Goal: Information Seeking & Learning: Learn about a topic

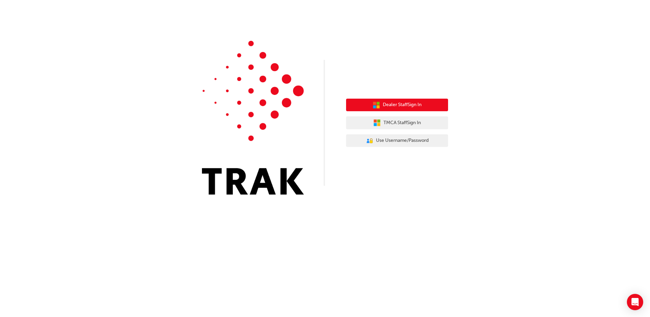
click at [400, 104] on span "Dealer Staff Sign In" at bounding box center [402, 105] width 39 height 8
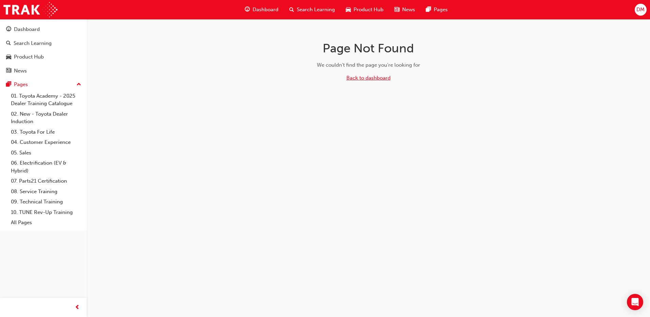
click at [375, 78] on link "Back to dashboard" at bounding box center [369, 78] width 44 height 6
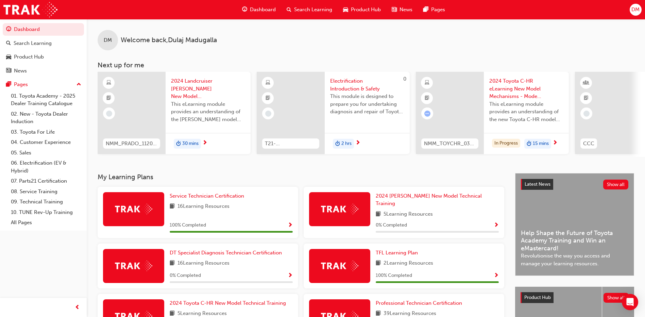
click at [279, 188] on div "My Learning Plans Service Technician Certification 16 Learning Resources 100 % …" at bounding box center [307, 283] width 418 height 221
click at [505, 275] on div "TFL Learning Plan 2 Learning Resources 100 % Completed" at bounding box center [404, 268] width 206 height 50
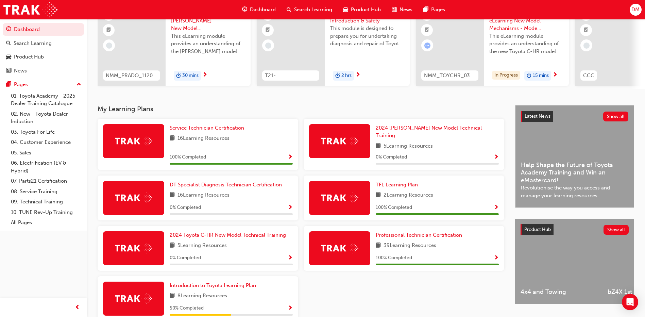
scroll to position [102, 0]
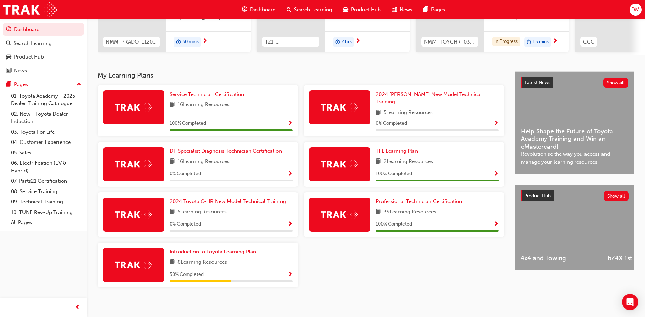
click at [213, 249] on span "Introduction to Toyota Learning Plan" at bounding box center [213, 252] width 86 height 6
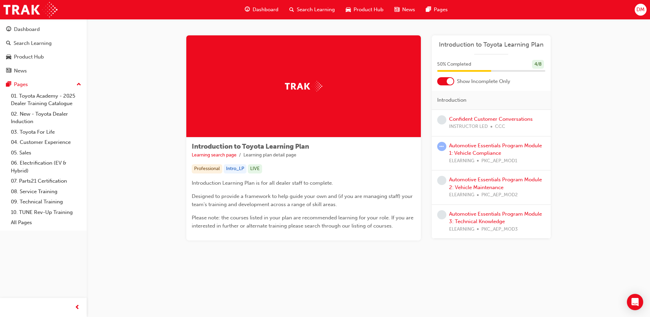
click at [468, 149] on div "Automotive Essentials Program Module 1: Vehicle Compliance ELEARNING PKC_AEP_MO…" at bounding box center [497, 153] width 96 height 23
click at [486, 147] on link "Automotive Essentials Program Module 1: Vehicle Compliance" at bounding box center [495, 149] width 93 height 14
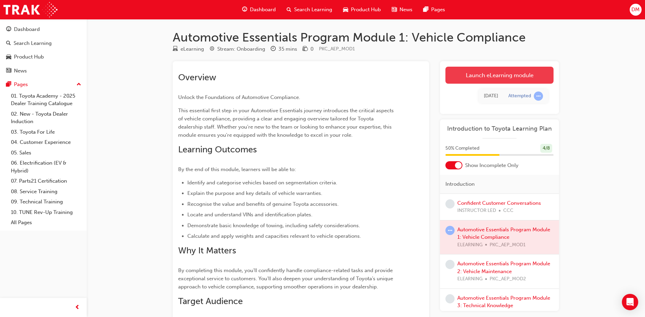
click at [507, 77] on link "Launch eLearning module" at bounding box center [499, 75] width 108 height 17
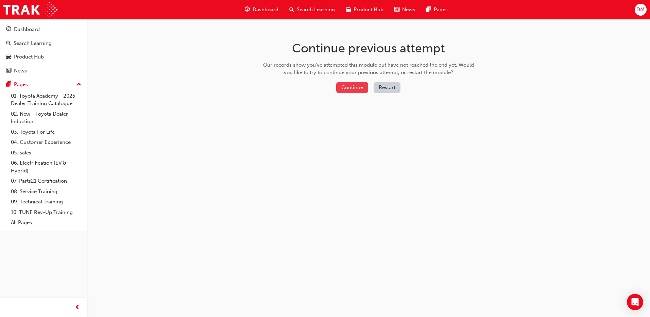
click at [361, 88] on button "Continue" at bounding box center [352, 87] width 32 height 11
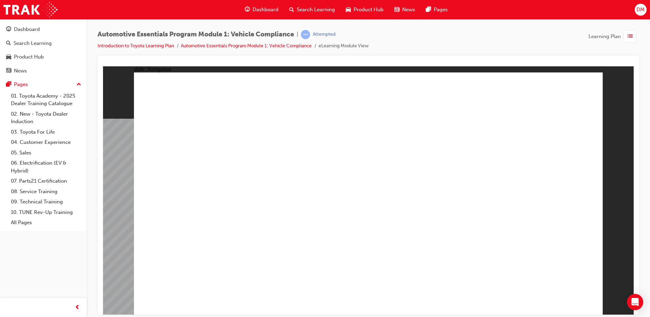
drag, startPoint x: 173, startPoint y: 167, endPoint x: 152, endPoint y: 206, distance: 44.6
drag, startPoint x: 149, startPoint y: 223, endPoint x: 154, endPoint y: 251, distance: 28.2
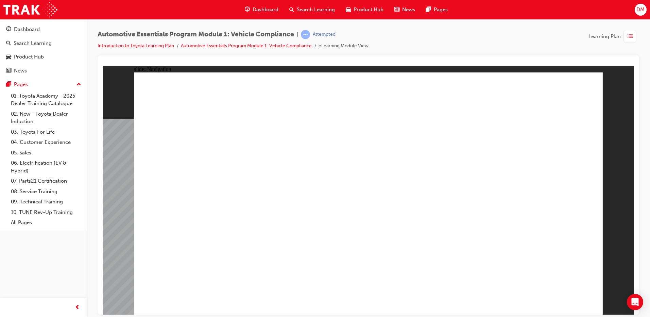
drag, startPoint x: 424, startPoint y: 111, endPoint x: 481, endPoint y: 108, distance: 56.2
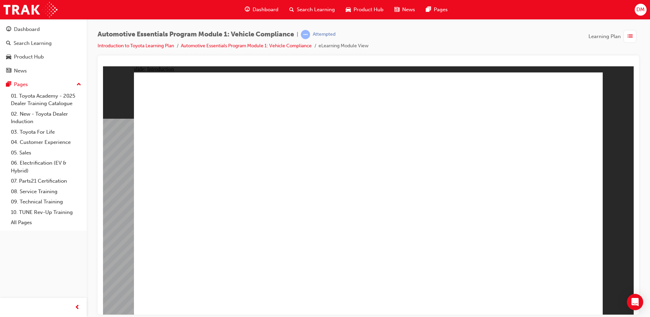
drag, startPoint x: 586, startPoint y: 78, endPoint x: 590, endPoint y: 82, distance: 5.9
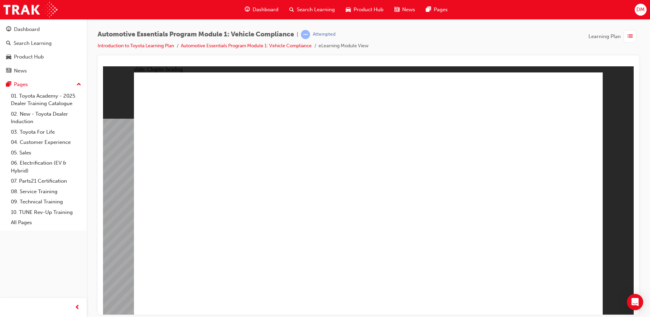
drag, startPoint x: 224, startPoint y: 182, endPoint x: 213, endPoint y: 209, distance: 29.6
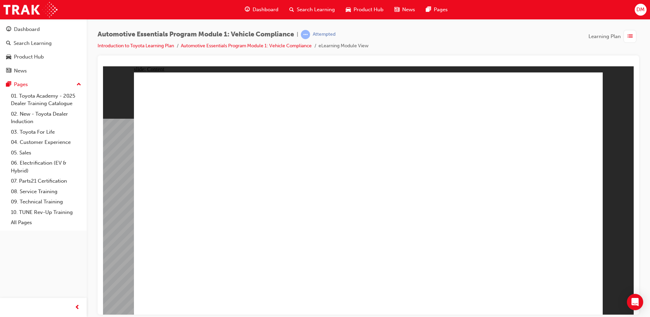
drag, startPoint x: 403, startPoint y: 250, endPoint x: 395, endPoint y: 239, distance: 13.1
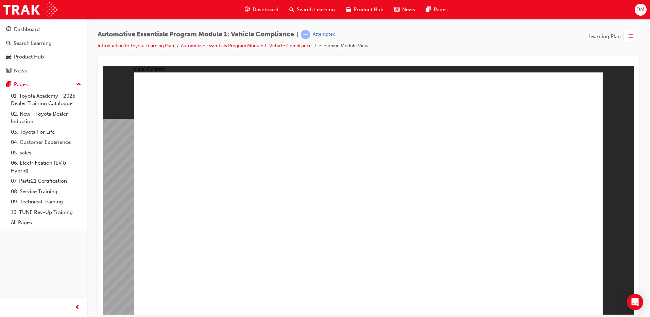
drag, startPoint x: 337, startPoint y: 219, endPoint x: 444, endPoint y: 224, distance: 107.6
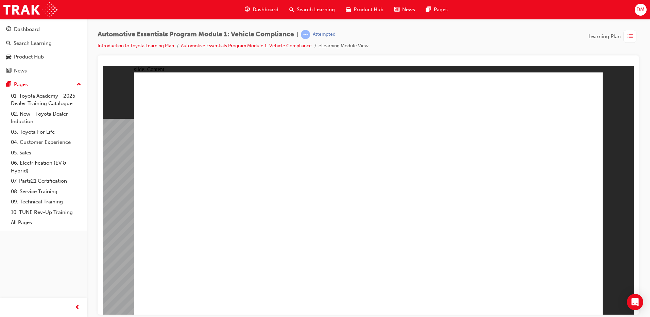
drag, startPoint x: 575, startPoint y: 46, endPoint x: 570, endPoint y: 51, distance: 7.0
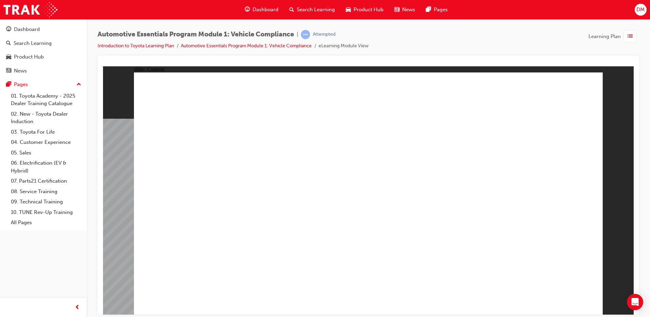
drag, startPoint x: 533, startPoint y: 225, endPoint x: 538, endPoint y: 230, distance: 7.7
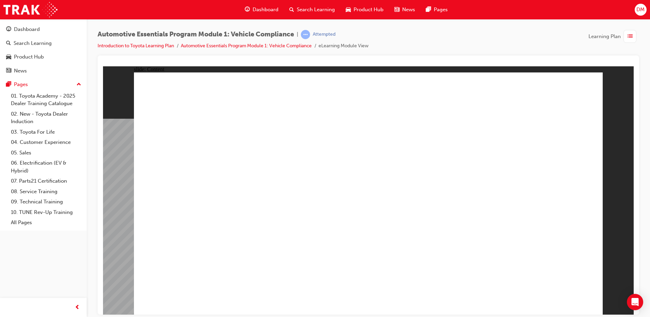
drag, startPoint x: 538, startPoint y: 230, endPoint x: 519, endPoint y: 249, distance: 26.7
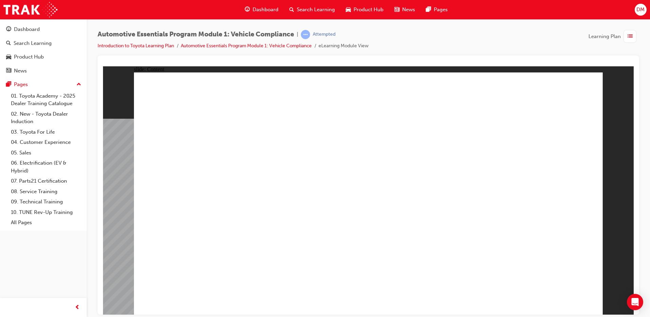
drag, startPoint x: 476, startPoint y: 206, endPoint x: 522, endPoint y: 142, distance: 78.4
drag, startPoint x: 553, startPoint y: 94, endPoint x: 519, endPoint y: 125, distance: 46.0
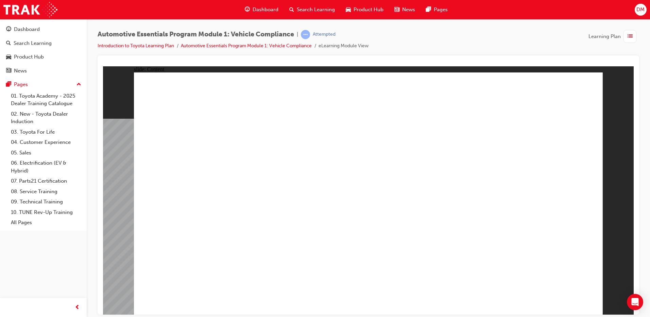
drag, startPoint x: 519, startPoint y: 125, endPoint x: 514, endPoint y: 139, distance: 15.1
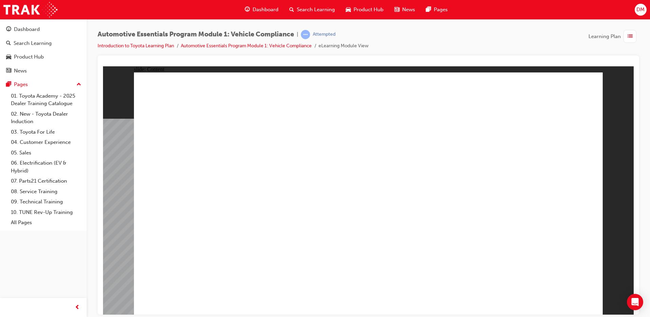
drag, startPoint x: 504, startPoint y: 184, endPoint x: 478, endPoint y: 103, distance: 85.0
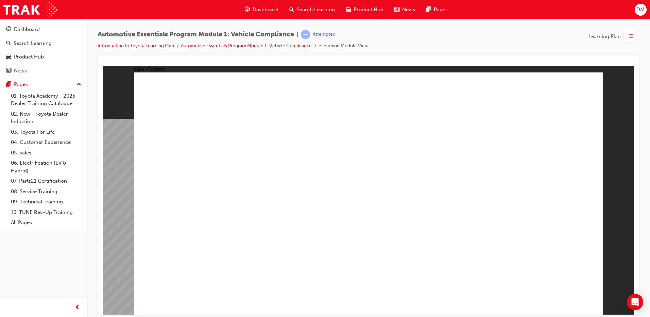
drag, startPoint x: 478, startPoint y: 103, endPoint x: 496, endPoint y: 201, distance: 100.2
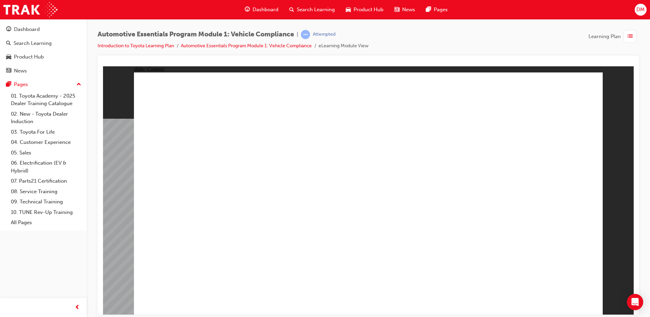
drag, startPoint x: 576, startPoint y: 95, endPoint x: 580, endPoint y: 87, distance: 8.4
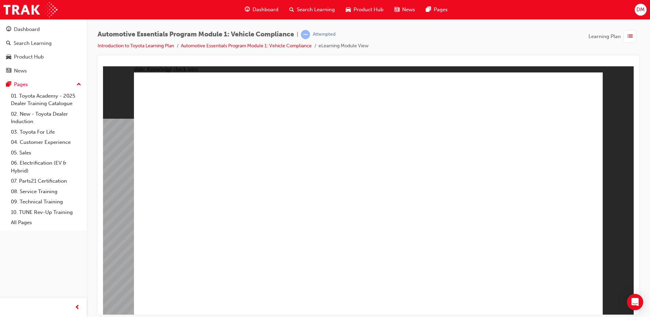
radio input "true"
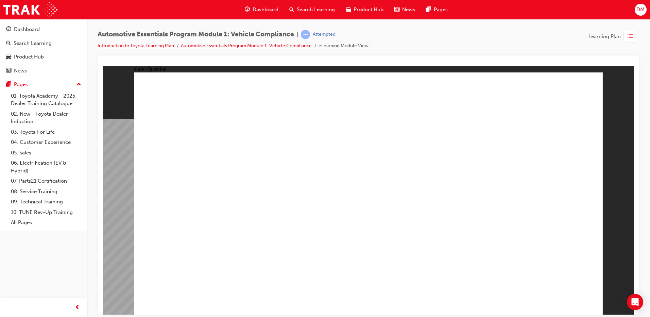
drag, startPoint x: 568, startPoint y: 300, endPoint x: 501, endPoint y: 294, distance: 66.9
drag, startPoint x: 336, startPoint y: 258, endPoint x: 315, endPoint y: 244, distance: 25.5
drag, startPoint x: 313, startPoint y: 226, endPoint x: 350, endPoint y: 198, distance: 47.3
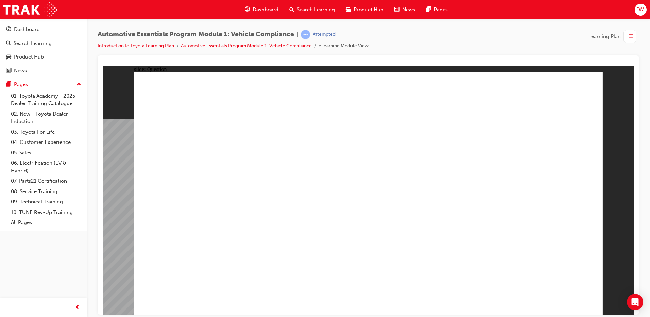
drag, startPoint x: 398, startPoint y: 203, endPoint x: 404, endPoint y: 223, distance: 20.7
drag, startPoint x: 404, startPoint y: 223, endPoint x: 325, endPoint y: 255, distance: 85.4
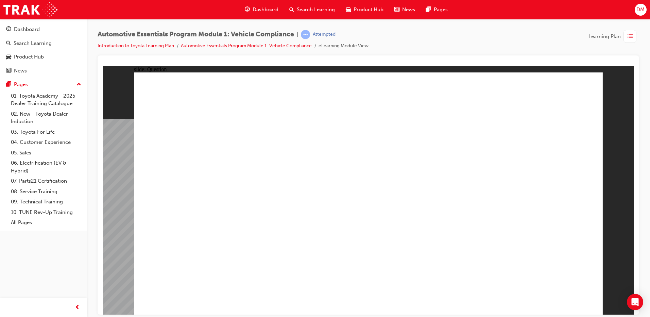
drag, startPoint x: 325, startPoint y: 255, endPoint x: 290, endPoint y: 234, distance: 41.2
drag, startPoint x: 329, startPoint y: 209, endPoint x: 348, endPoint y: 204, distance: 20.1
drag, startPoint x: 424, startPoint y: 236, endPoint x: 429, endPoint y: 260, distance: 24.9
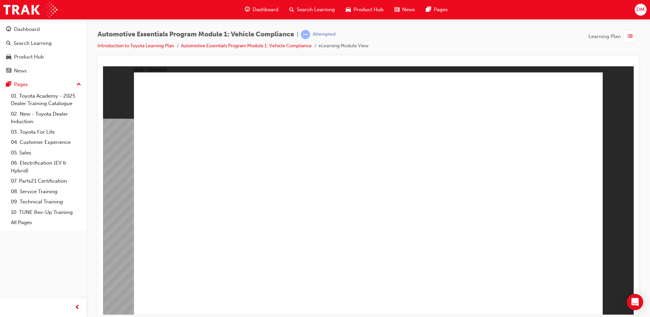
drag, startPoint x: 429, startPoint y: 260, endPoint x: 236, endPoint y: 269, distance: 193.0
drag, startPoint x: 230, startPoint y: 261, endPoint x: 247, endPoint y: 210, distance: 53.7
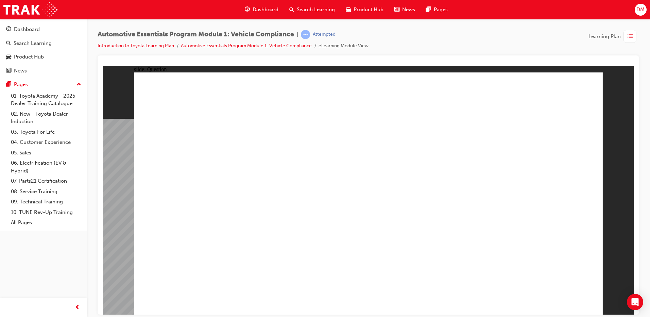
drag, startPoint x: 305, startPoint y: 183, endPoint x: 416, endPoint y: 224, distance: 117.7
drag, startPoint x: 416, startPoint y: 224, endPoint x: 417, endPoint y: 227, distance: 3.5
drag, startPoint x: 408, startPoint y: 251, endPoint x: 302, endPoint y: 260, distance: 106.8
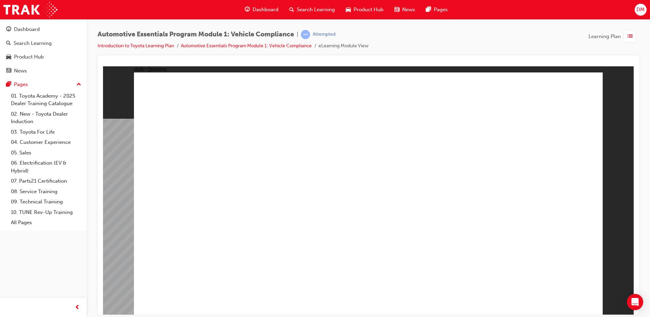
drag, startPoint x: 302, startPoint y: 260, endPoint x: 262, endPoint y: 232, distance: 49.1
drag, startPoint x: 268, startPoint y: 210, endPoint x: 351, endPoint y: 192, distance: 85.2
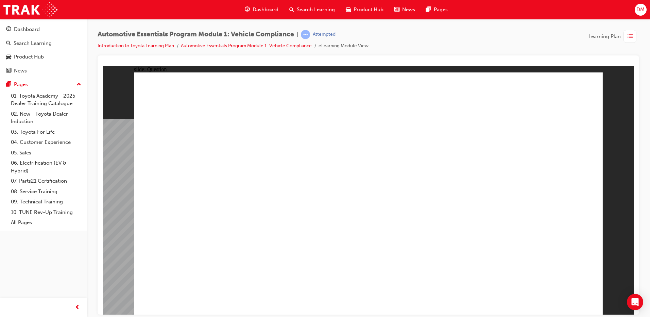
drag, startPoint x: 448, startPoint y: 240, endPoint x: 456, endPoint y: 259, distance: 20.7
drag, startPoint x: 456, startPoint y: 259, endPoint x: 366, endPoint y: 281, distance: 92.8
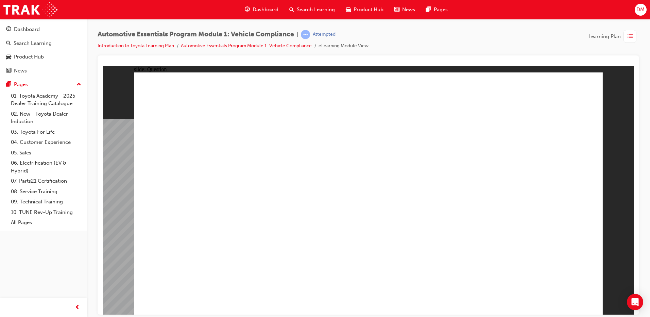
radio input "true"
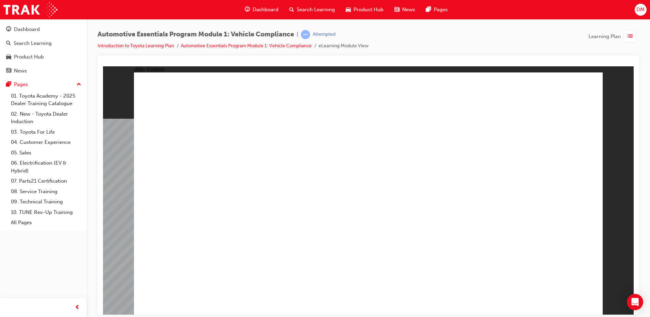
drag, startPoint x: 588, startPoint y: 89, endPoint x: 576, endPoint y: 98, distance: 15.1
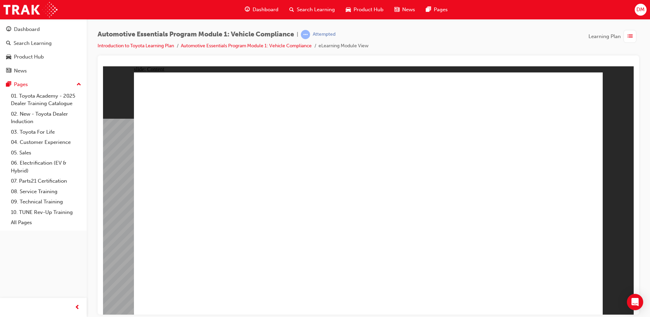
drag, startPoint x: 336, startPoint y: 280, endPoint x: 309, endPoint y: 259, distance: 33.7
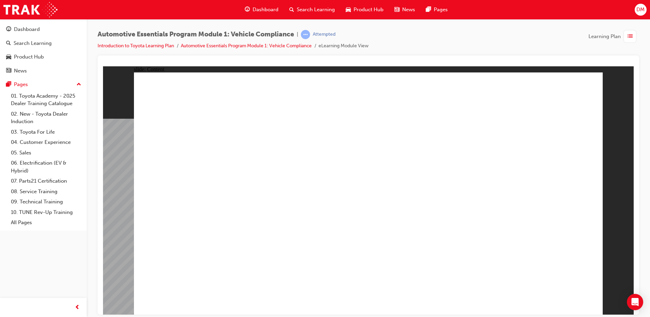
drag, startPoint x: 491, startPoint y: 189, endPoint x: 494, endPoint y: 195, distance: 5.8
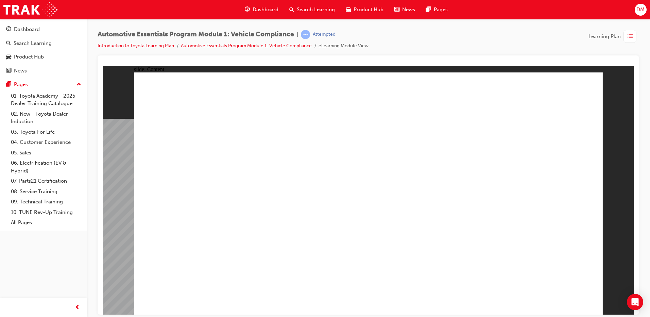
drag, startPoint x: 419, startPoint y: 204, endPoint x: 420, endPoint y: 214, distance: 9.5
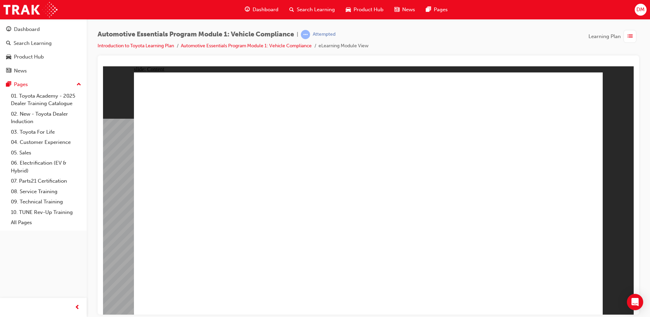
drag, startPoint x: 571, startPoint y: 170, endPoint x: 491, endPoint y: 180, distance: 80.9
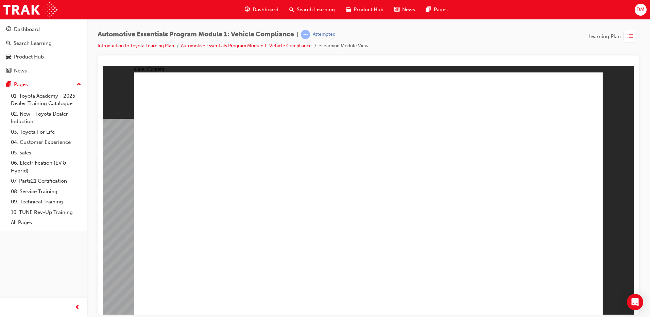
drag, startPoint x: 487, startPoint y: 186, endPoint x: 483, endPoint y: 189, distance: 4.8
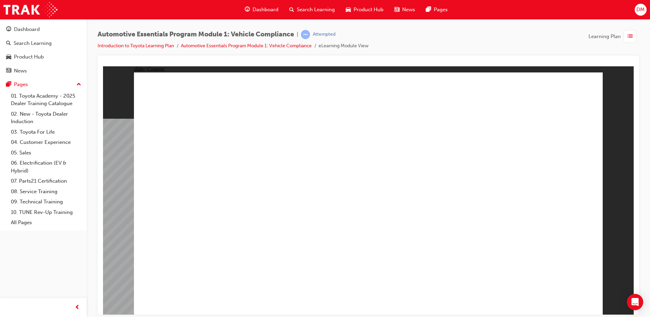
drag, startPoint x: 573, startPoint y: 89, endPoint x: 585, endPoint y: 88, distance: 12.7
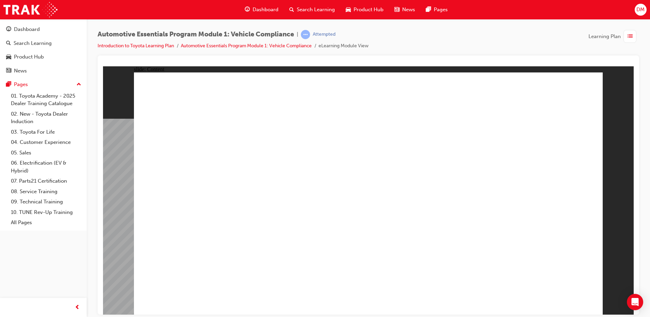
drag, startPoint x: 549, startPoint y: 292, endPoint x: 553, endPoint y: 298, distance: 6.6
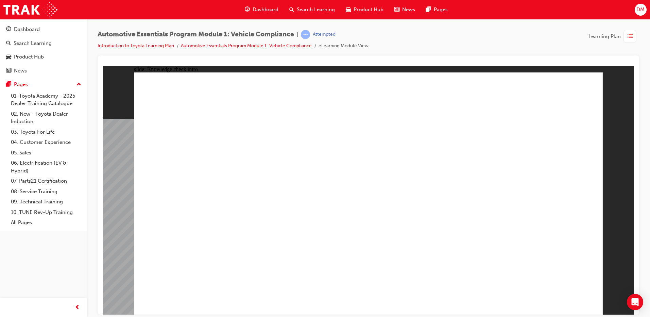
radio input "true"
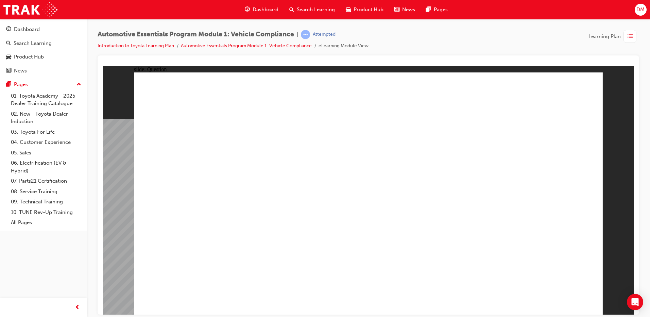
radio input "true"
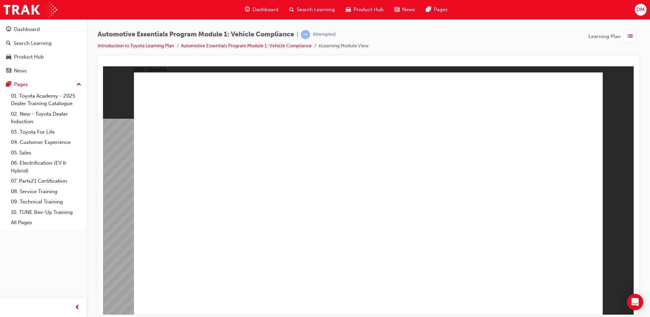
radio input "true"
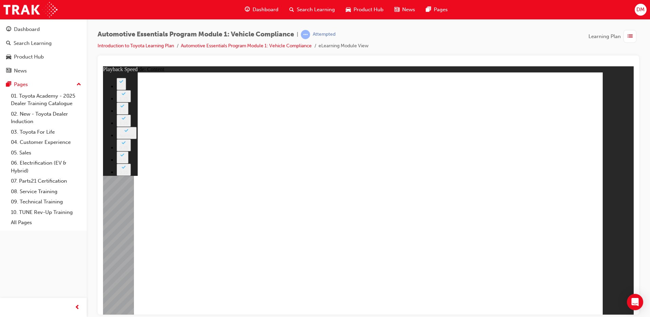
type input "3"
drag, startPoint x: 410, startPoint y: 156, endPoint x: 416, endPoint y: 154, distance: 6.5
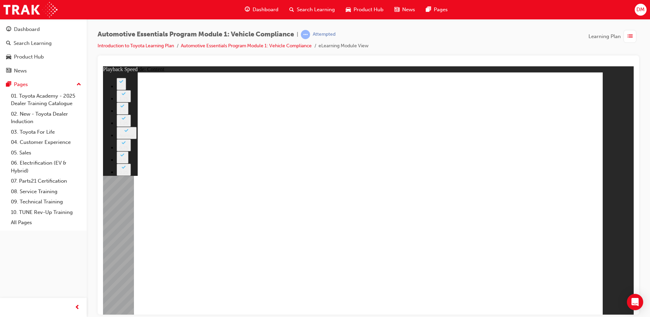
type input "19"
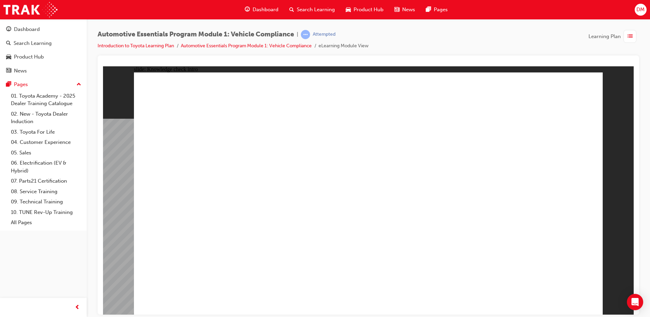
radio input "true"
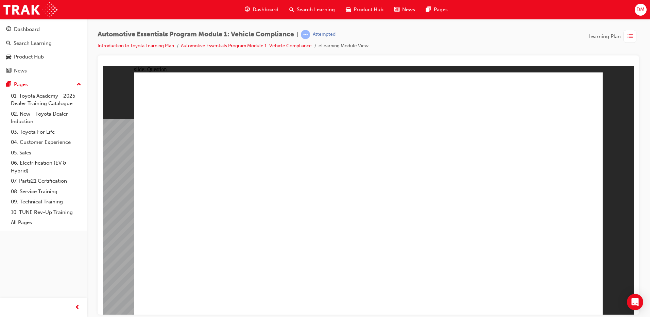
radio input "true"
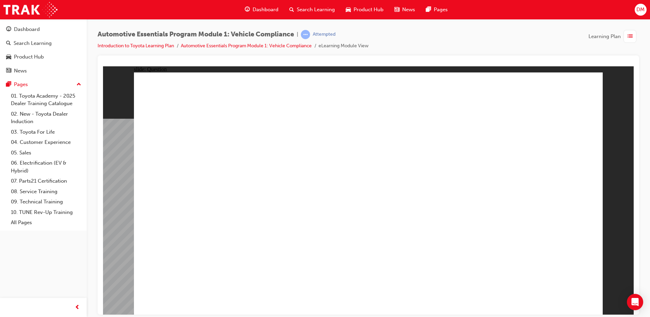
radio input "true"
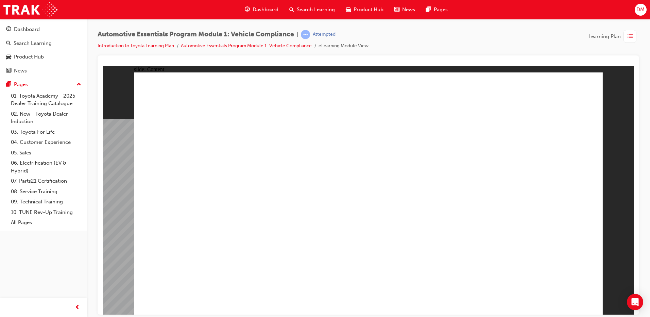
drag, startPoint x: 453, startPoint y: 242, endPoint x: 414, endPoint y: 275, distance: 51.4
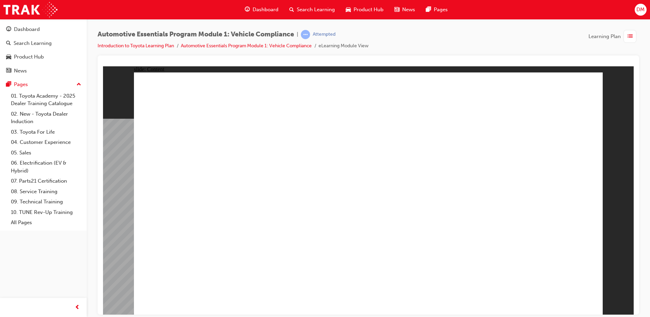
drag, startPoint x: 400, startPoint y: 235, endPoint x: 401, endPoint y: 239, distance: 3.9
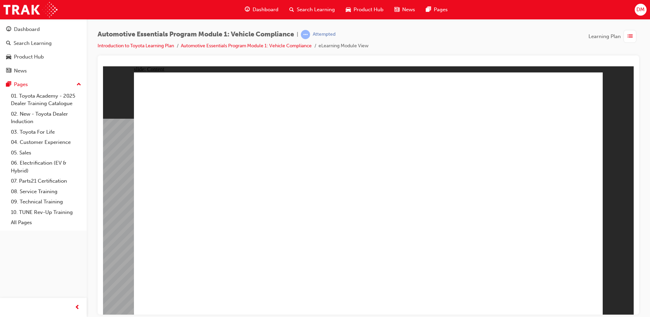
drag, startPoint x: 530, startPoint y: 271, endPoint x: 550, endPoint y: 260, distance: 23.2
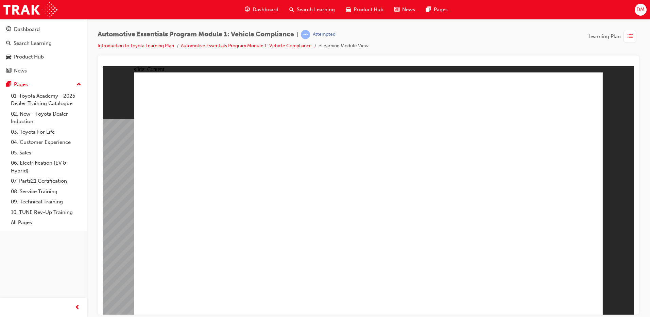
drag, startPoint x: 583, startPoint y: 91, endPoint x: 525, endPoint y: 172, distance: 100.4
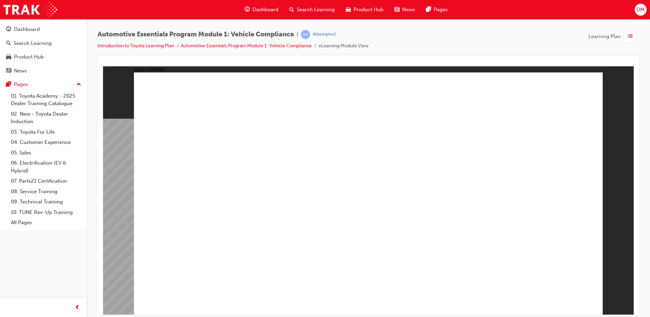
drag, startPoint x: 580, startPoint y: 292, endPoint x: 577, endPoint y: 293, distance: 3.8
radio input "true"
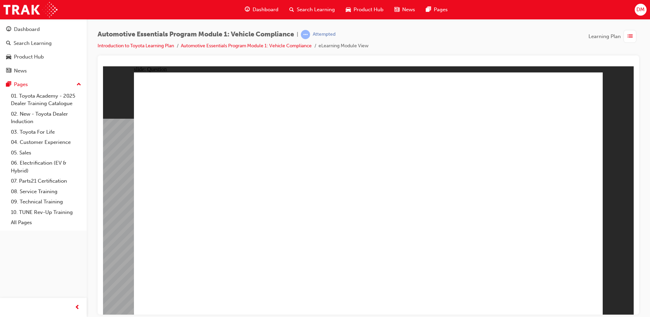
radio input "true"
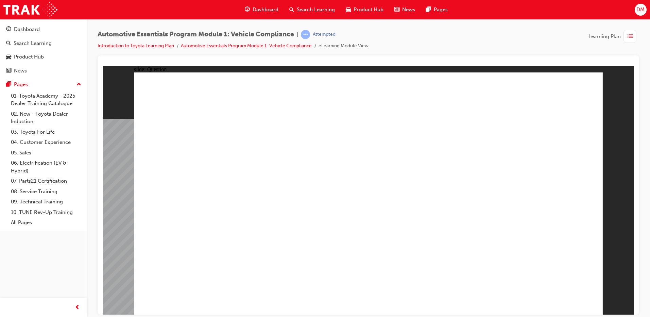
radio input "true"
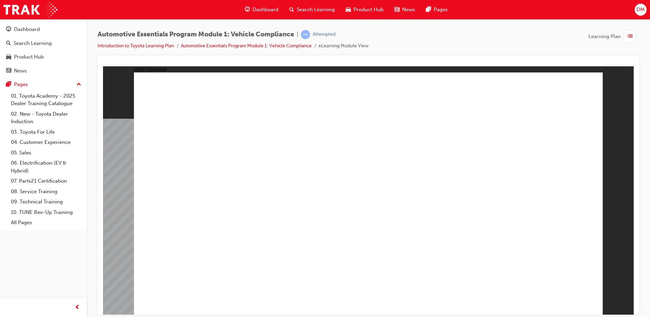
radio input "true"
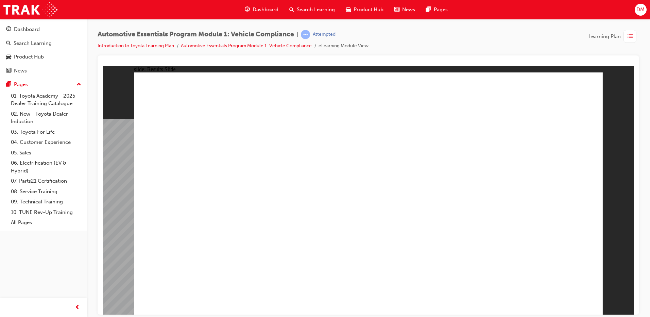
radio input "true"
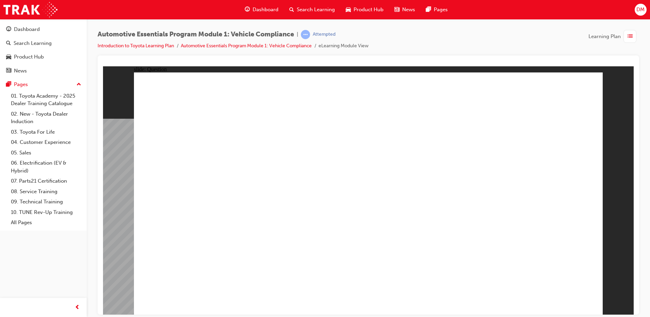
radio input "true"
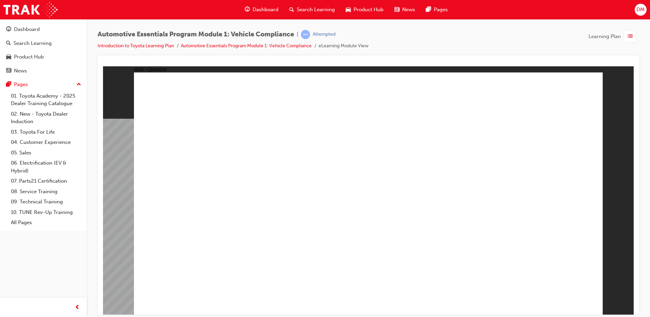
radio input "true"
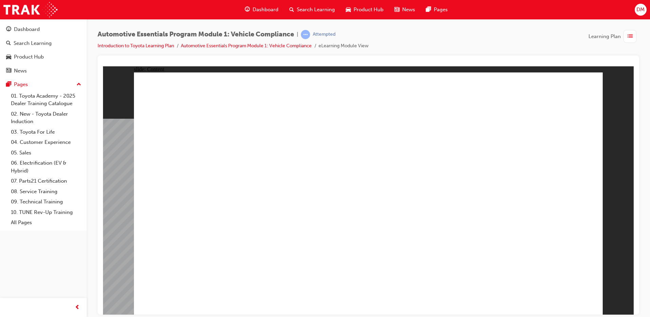
drag, startPoint x: 349, startPoint y: 197, endPoint x: 361, endPoint y: 152, distance: 46.1
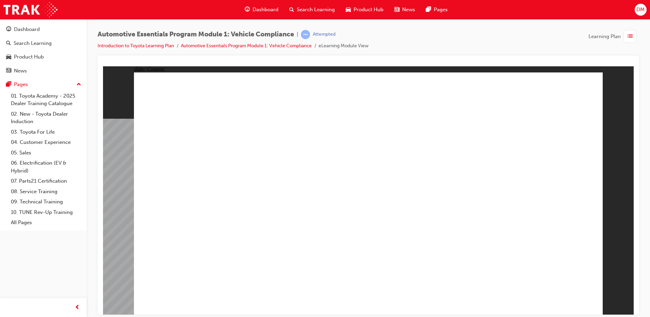
drag, startPoint x: 362, startPoint y: 149, endPoint x: 332, endPoint y: 134, distance: 33.2
drag, startPoint x: 332, startPoint y: 134, endPoint x: 360, endPoint y: 122, distance: 30.3
drag, startPoint x: 356, startPoint y: 120, endPoint x: 345, endPoint y: 119, distance: 11.3
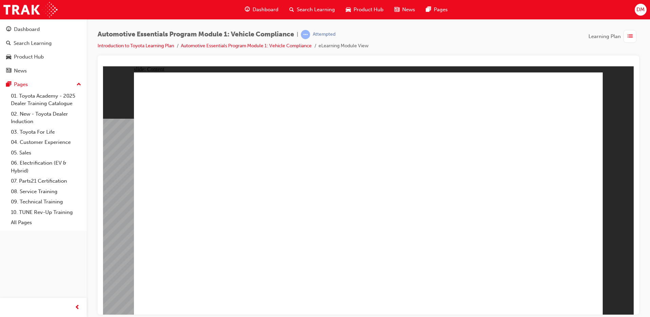
drag, startPoint x: 352, startPoint y: 123, endPoint x: 374, endPoint y: 167, distance: 48.7
drag, startPoint x: 383, startPoint y: 195, endPoint x: 377, endPoint y: 215, distance: 20.6
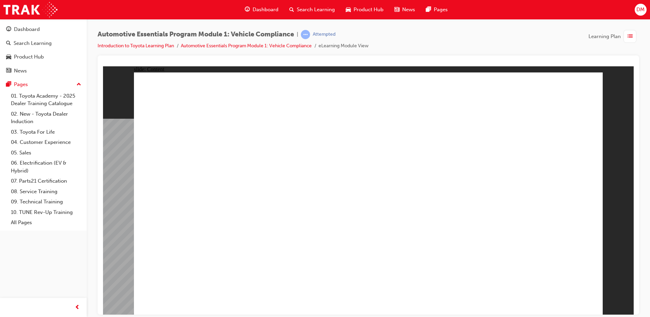
drag, startPoint x: 377, startPoint y: 215, endPoint x: 372, endPoint y: 228, distance: 14.2
drag, startPoint x: 372, startPoint y: 228, endPoint x: 374, endPoint y: 247, distance: 19.1
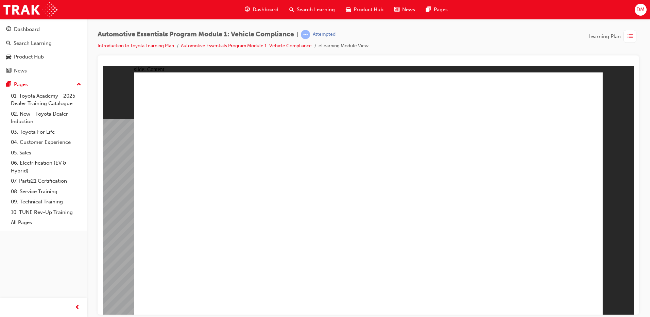
drag, startPoint x: 374, startPoint y: 247, endPoint x: 376, endPoint y: 255, distance: 8.4
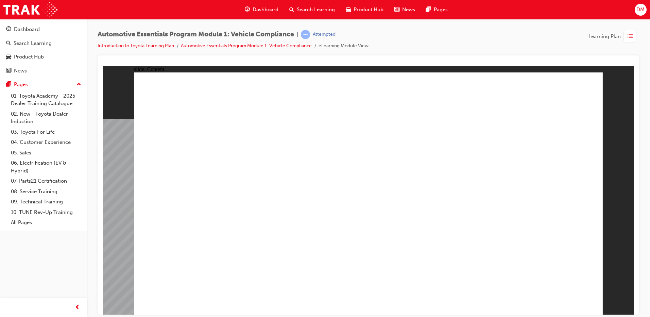
drag, startPoint x: 541, startPoint y: 125, endPoint x: 546, endPoint y: 143, distance: 18.1
drag, startPoint x: 567, startPoint y: 239, endPoint x: 565, endPoint y: 244, distance: 5.7
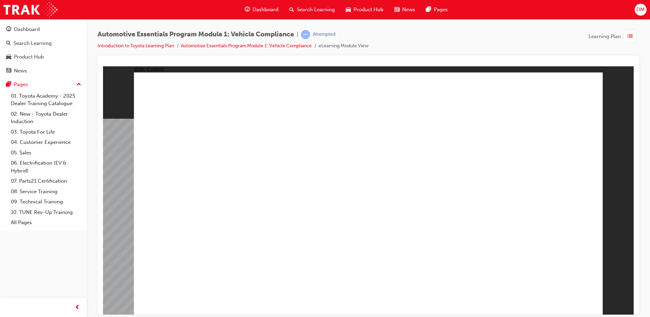
drag, startPoint x: 563, startPoint y: 248, endPoint x: 542, endPoint y: 303, distance: 58.7
drag, startPoint x: 542, startPoint y: 303, endPoint x: 351, endPoint y: 250, distance: 198.8
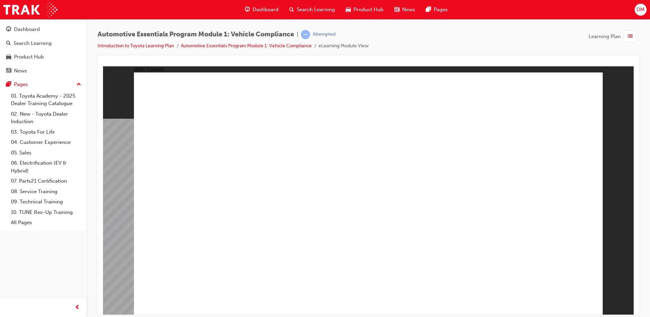
drag, startPoint x: 346, startPoint y: 241, endPoint x: 351, endPoint y: 245, distance: 6.3
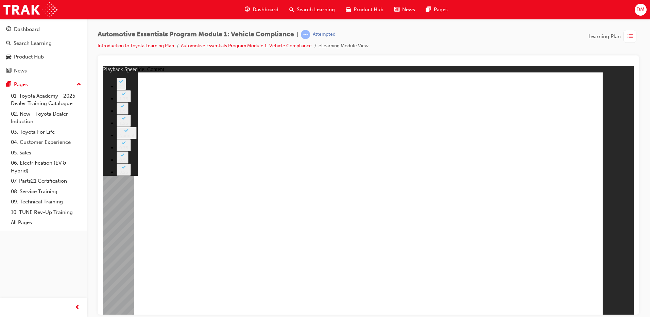
drag, startPoint x: 535, startPoint y: 229, endPoint x: 302, endPoint y: 258, distance: 235.0
type input "35"
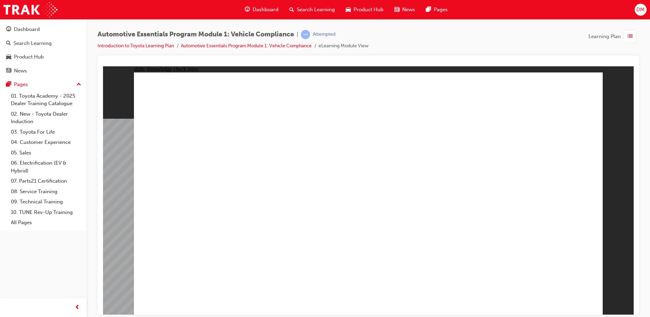
radio input "true"
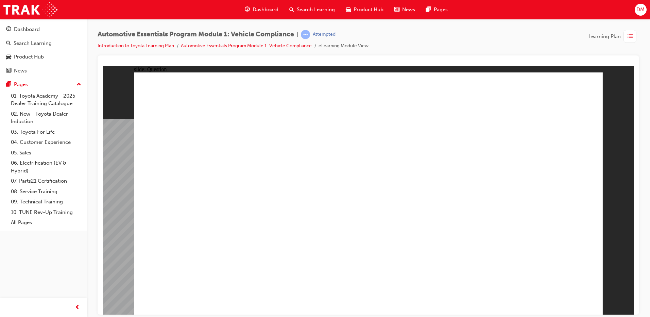
drag, startPoint x: 167, startPoint y: 181, endPoint x: 228, endPoint y: 185, distance: 61.4
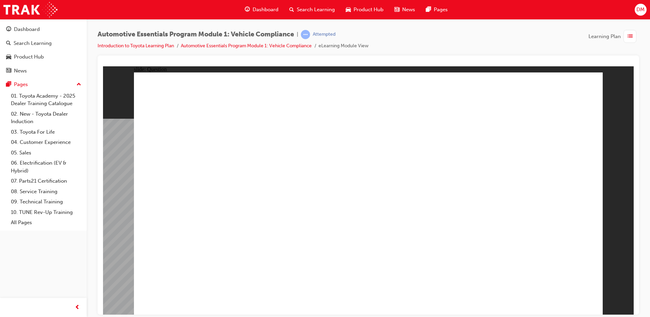
radio input "true"
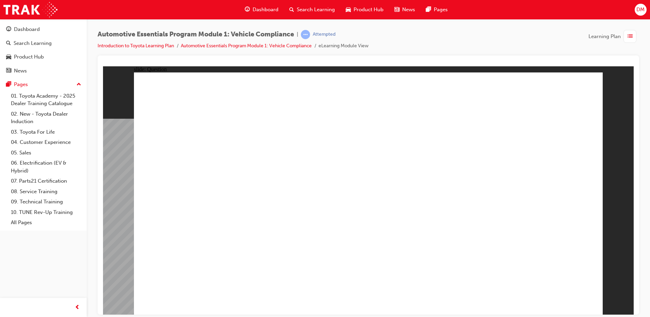
radio input "true"
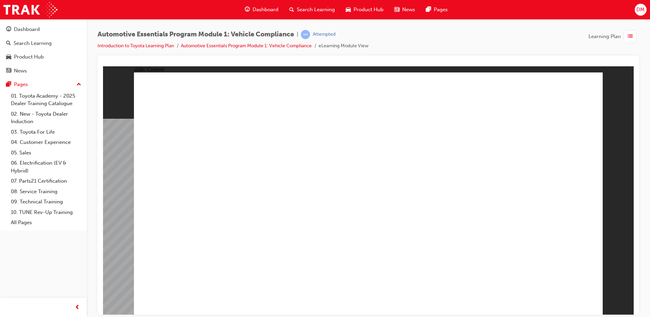
drag, startPoint x: 506, startPoint y: 161, endPoint x: 495, endPoint y: 172, distance: 15.9
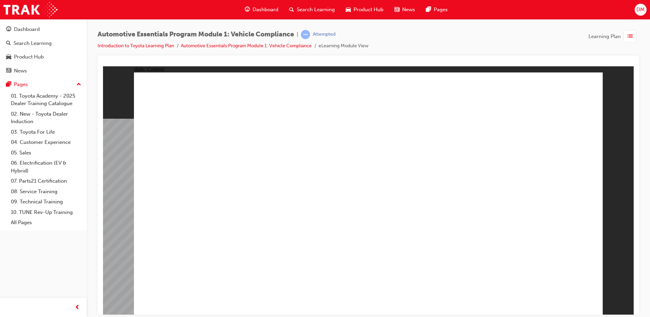
drag, startPoint x: 495, startPoint y: 172, endPoint x: 481, endPoint y: 173, distance: 14.4
drag, startPoint x: 480, startPoint y: 173, endPoint x: 462, endPoint y: 179, distance: 18.8
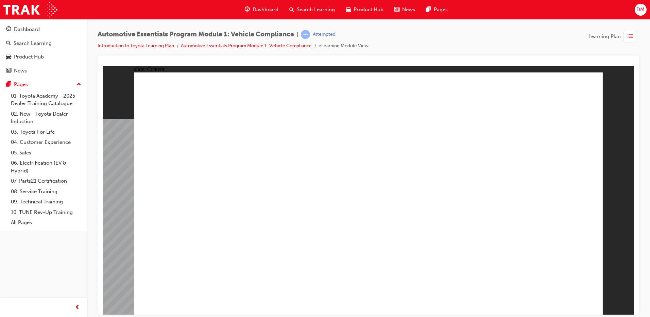
drag, startPoint x: 462, startPoint y: 179, endPoint x: 452, endPoint y: 187, distance: 13.3
drag, startPoint x: 452, startPoint y: 187, endPoint x: 438, endPoint y: 201, distance: 19.0
drag, startPoint x: 438, startPoint y: 201, endPoint x: 416, endPoint y: 196, distance: 22.9
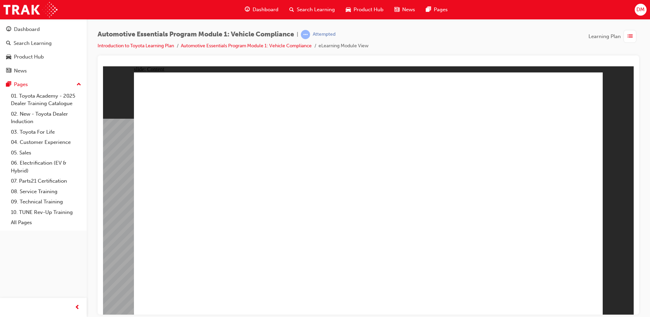
drag, startPoint x: 425, startPoint y: 198, endPoint x: 463, endPoint y: 203, distance: 38.0
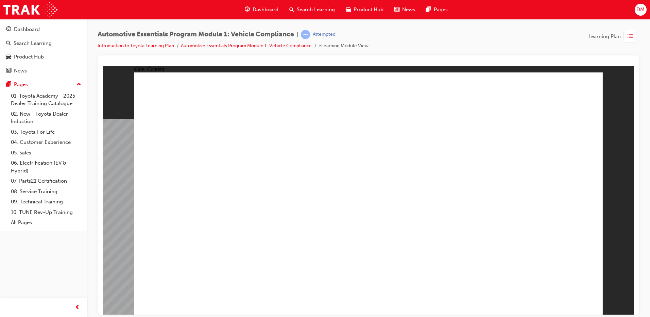
drag, startPoint x: 501, startPoint y: 187, endPoint x: 496, endPoint y: 191, distance: 6.1
drag, startPoint x: 438, startPoint y: 148, endPoint x: 442, endPoint y: 134, distance: 14.5
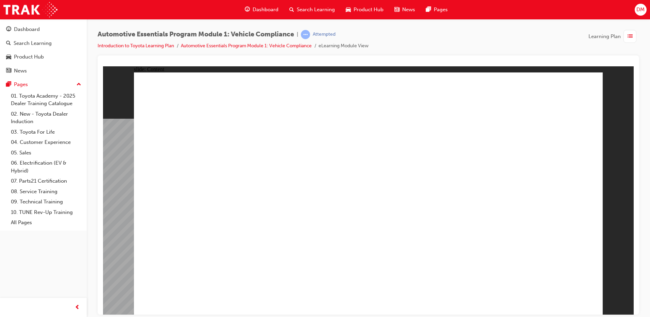
drag, startPoint x: 447, startPoint y: 134, endPoint x: 449, endPoint y: 140, distance: 6.3
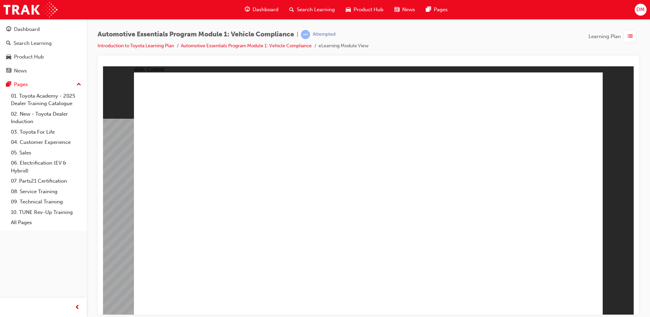
drag, startPoint x: 582, startPoint y: 218, endPoint x: 575, endPoint y: 229, distance: 12.5
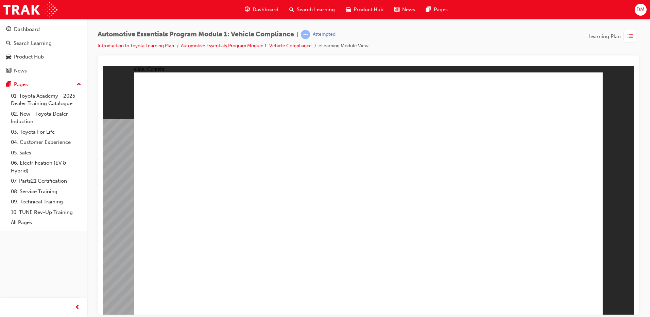
drag, startPoint x: 562, startPoint y: 263, endPoint x: 554, endPoint y: 269, distance: 10.5
drag, startPoint x: 530, startPoint y: 278, endPoint x: 457, endPoint y: 284, distance: 73.4
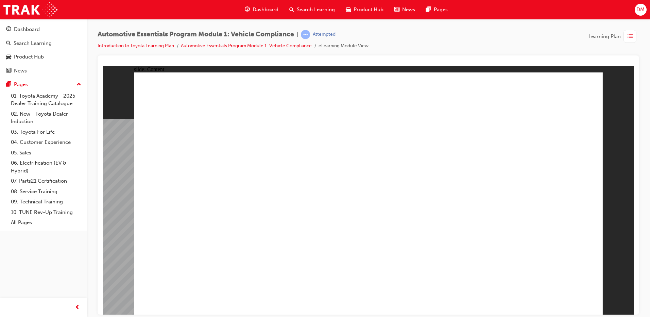
drag, startPoint x: 457, startPoint y: 284, endPoint x: 408, endPoint y: 291, distance: 49.7
drag, startPoint x: 408, startPoint y: 291, endPoint x: 328, endPoint y: 298, distance: 80.2
drag, startPoint x: 328, startPoint y: 298, endPoint x: 331, endPoint y: 294, distance: 5.1
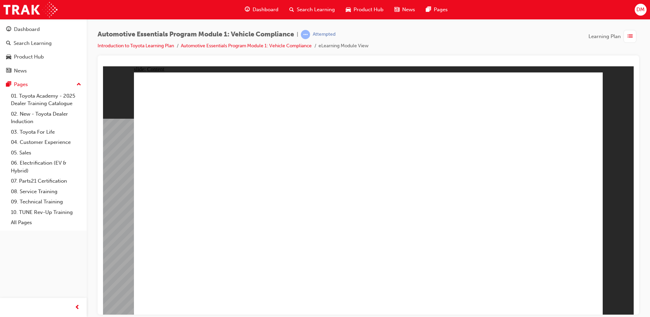
drag, startPoint x: 348, startPoint y: 245, endPoint x: 354, endPoint y: 246, distance: 6.5
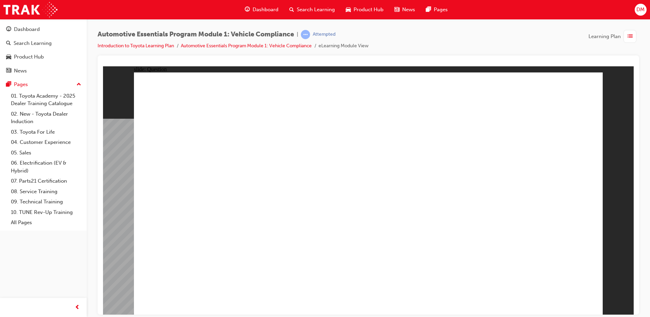
radio input "true"
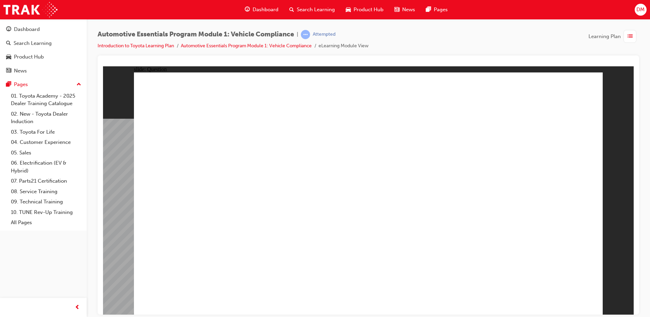
radio input "true"
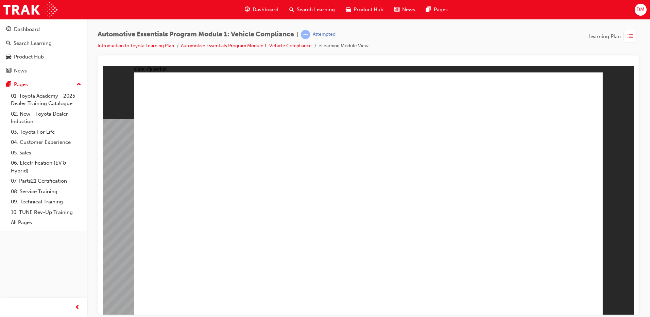
radio input "true"
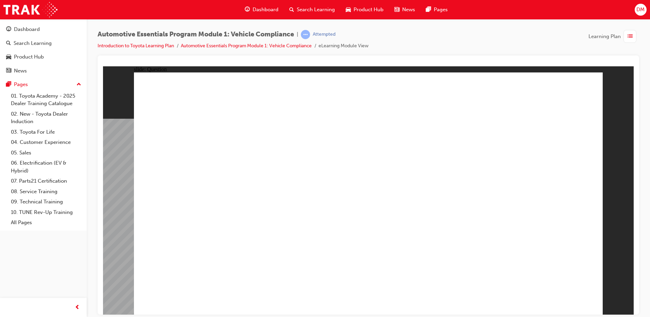
radio input "true"
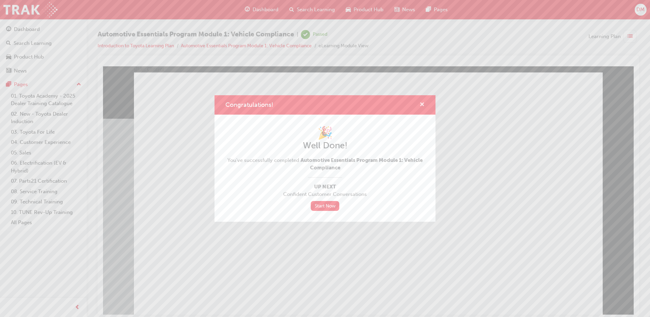
click at [421, 102] on span "cross-icon" at bounding box center [422, 105] width 5 height 6
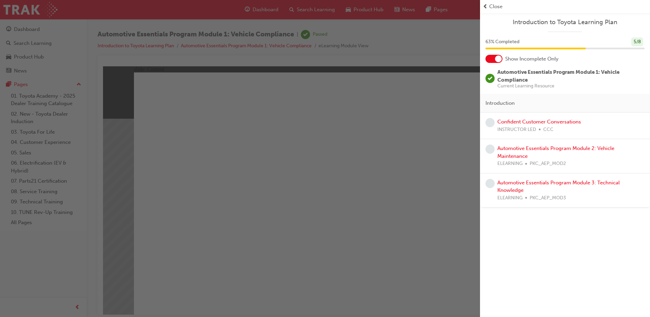
click at [214, 110] on div "button" at bounding box center [240, 158] width 480 height 317
